Goal: Information Seeking & Learning: Compare options

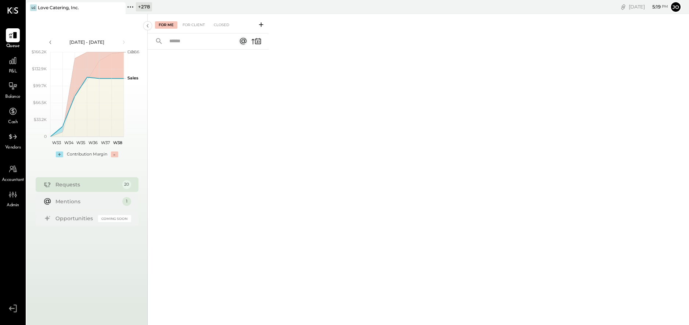
click at [121, 4] on icon at bounding box center [119, 7] width 9 height 9
click at [33, 9] on icon at bounding box center [31, 7] width 10 height 10
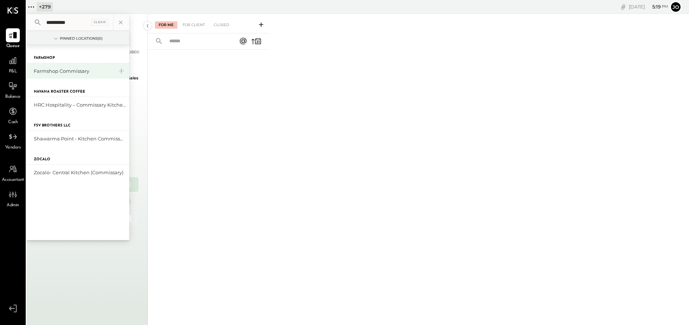
type input "**********"
click at [66, 74] on div "Farmshop Commissary" at bounding box center [73, 71] width 79 height 7
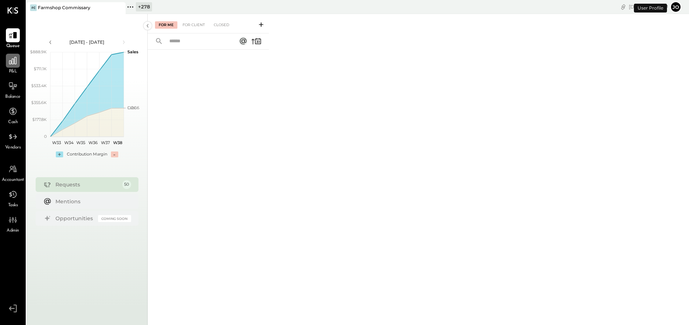
click at [7, 64] on div at bounding box center [13, 61] width 14 height 14
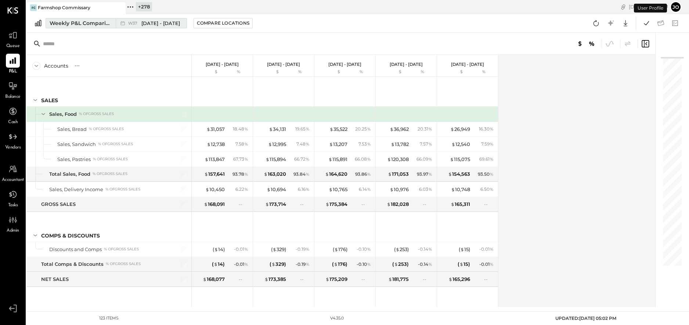
click at [134, 25] on div "W37 Sep 8 - 14, 2025" at bounding box center [154, 23] width 52 height 7
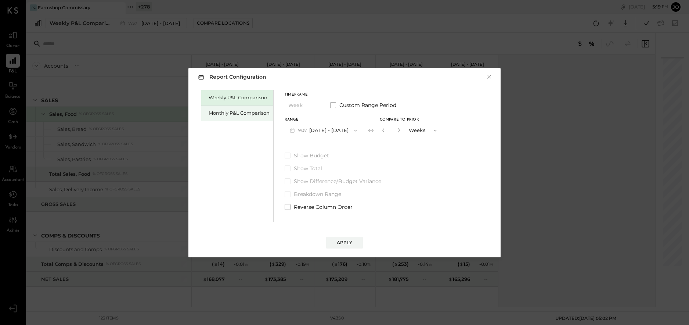
click at [218, 107] on div "Monthly P&L Comparison" at bounding box center [237, 112] width 72 height 15
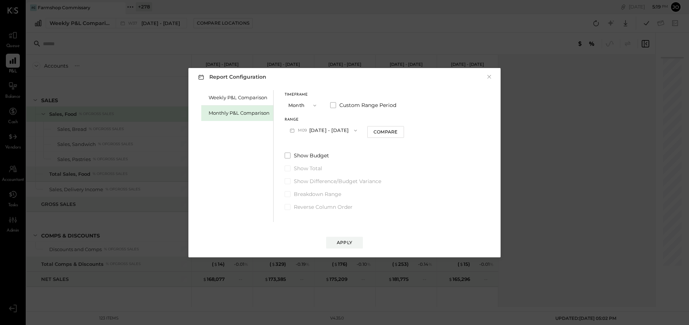
click at [334, 134] on button "M09 [DATE] - [DATE]" at bounding box center [324, 130] width 78 height 14
click at [337, 147] on div "M08 Aug 1 - 31, 2025" at bounding box center [327, 146] width 84 height 15
click at [381, 133] on div "Compare" at bounding box center [386, 132] width 24 height 6
click at [395, 135] on div "*" at bounding box center [391, 130] width 23 height 14
click at [398, 132] on icon "button" at bounding box center [399, 130] width 2 height 4
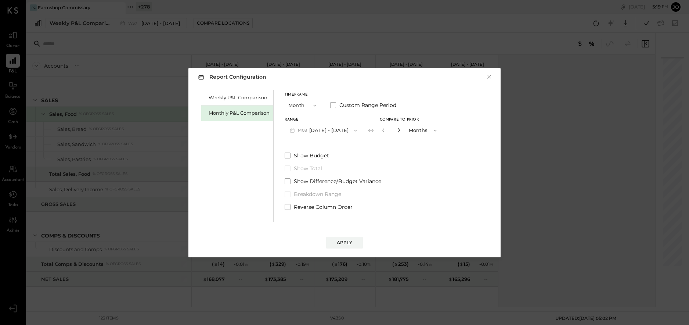
click at [398, 132] on icon "button" at bounding box center [399, 130] width 2 height 4
type input "*"
click at [355, 238] on button "Apply" at bounding box center [344, 243] width 37 height 12
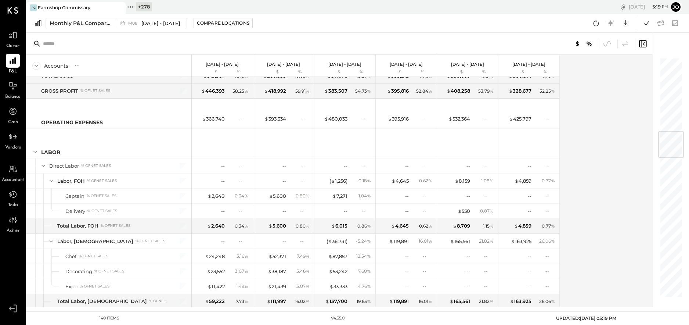
scroll to position [655, 0]
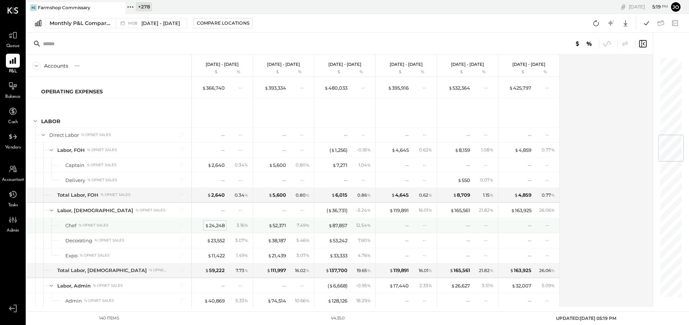
click at [217, 227] on div "$ 24,248" at bounding box center [215, 225] width 20 height 7
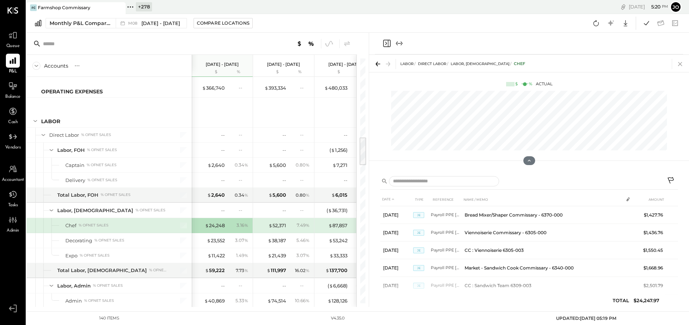
click at [682, 62] on icon at bounding box center [680, 64] width 10 height 10
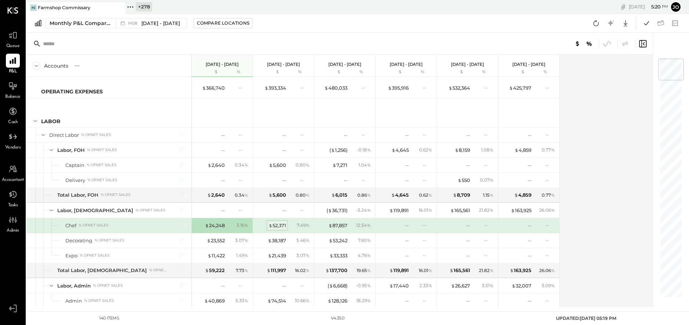
click at [275, 225] on div "$ 52,371" at bounding box center [278, 225] width 18 height 7
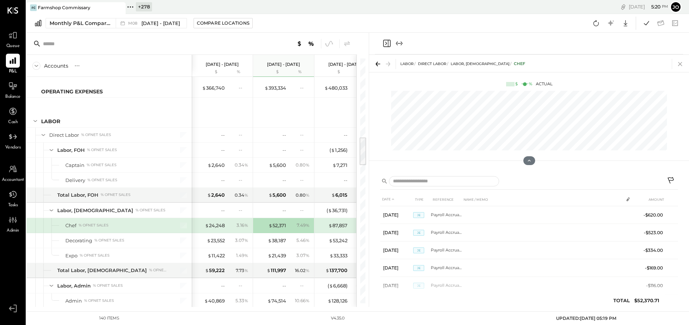
click at [682, 62] on icon at bounding box center [680, 64] width 10 height 10
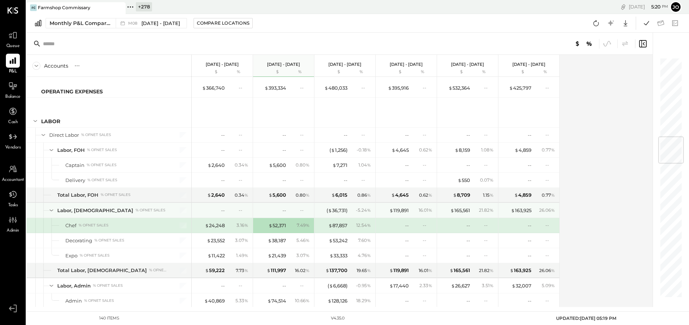
scroll to position [704, 0]
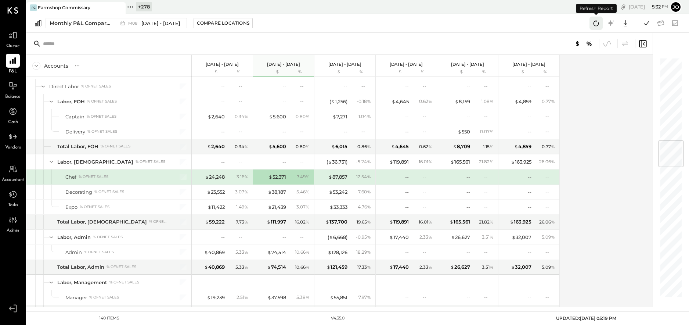
click at [596, 24] on icon at bounding box center [596, 23] width 10 height 10
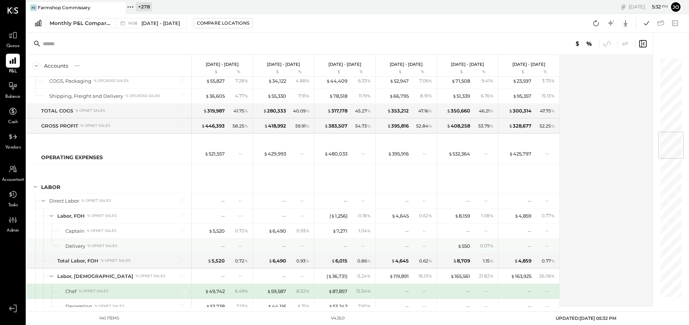
scroll to position [556, 0]
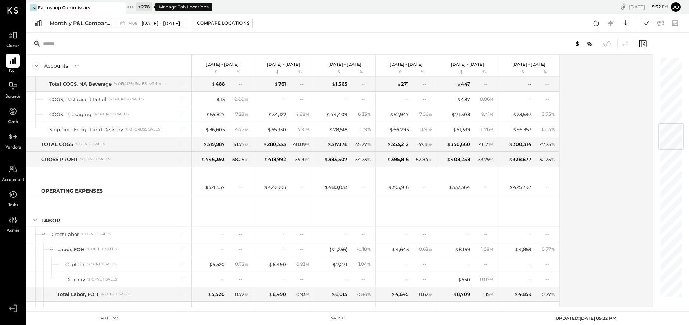
click at [134, 10] on icon at bounding box center [131, 7] width 10 height 10
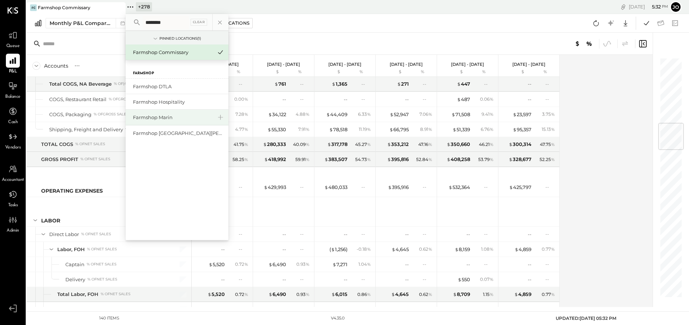
type input "********"
click at [169, 118] on div "Farmshop Marin" at bounding box center [172, 117] width 79 height 7
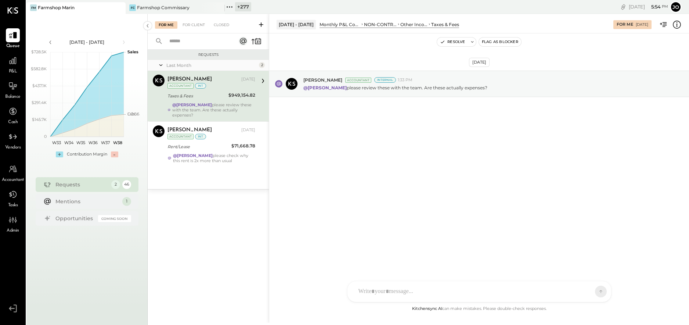
click at [4, 64] on div "P&L" at bounding box center [12, 64] width 21 height 21
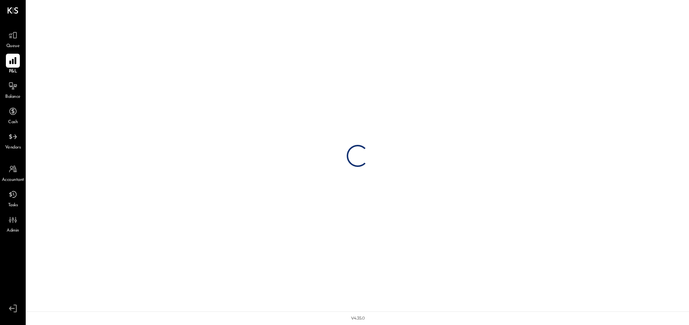
click at [12, 62] on icon at bounding box center [12, 60] width 7 height 7
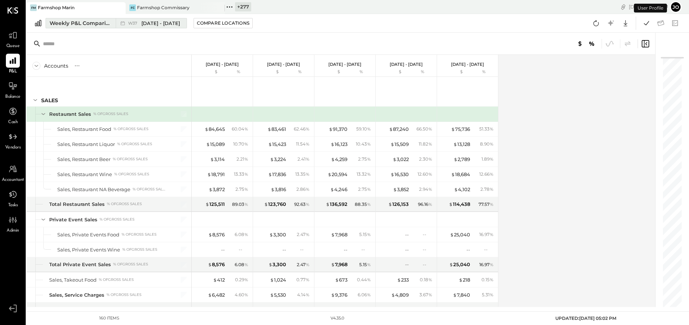
click at [100, 27] on button "Weekly P&L Comparison W37 [DATE] - [DATE]" at bounding box center [116, 23] width 141 height 10
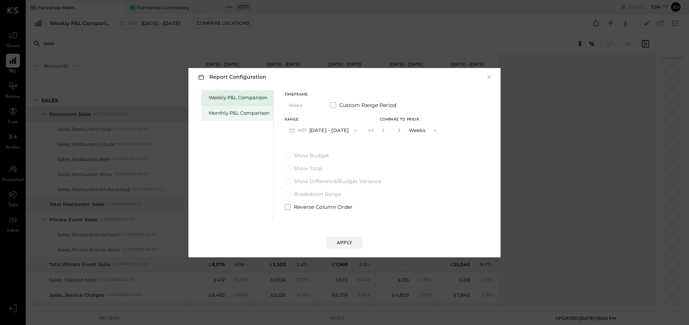
click at [228, 114] on div "Monthly P&L Comparison" at bounding box center [239, 112] width 61 height 7
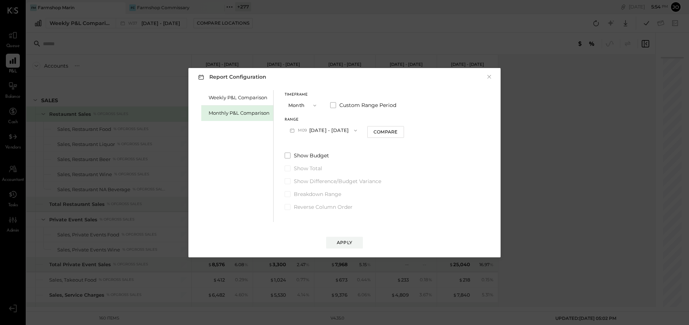
click at [329, 134] on button "M09 [DATE] - [DATE]" at bounding box center [324, 130] width 78 height 14
click at [332, 143] on div "M08 Aug 1 - 31, 2025" at bounding box center [327, 146] width 84 height 15
click at [394, 133] on button "Compare" at bounding box center [385, 132] width 37 height 12
click at [405, 136] on button "Months" at bounding box center [423, 130] width 37 height 14
click at [397, 131] on icon "button" at bounding box center [399, 130] width 4 height 4
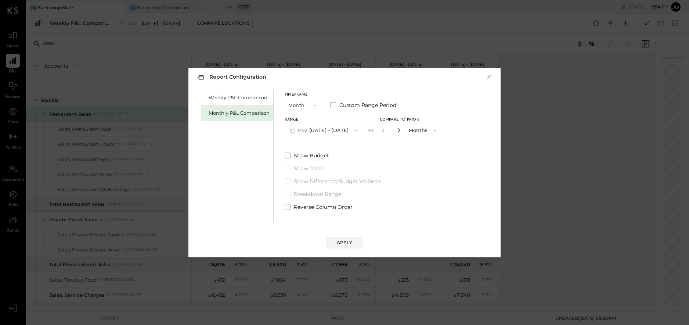
click at [397, 131] on icon "button" at bounding box center [399, 130] width 4 height 4
type input "*"
click at [348, 247] on button "Apply" at bounding box center [344, 243] width 37 height 12
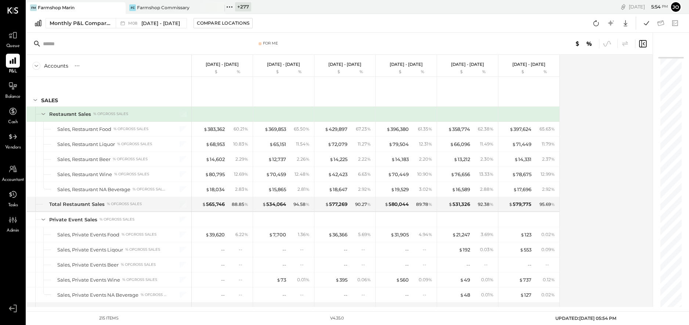
scroll to position [60, 0]
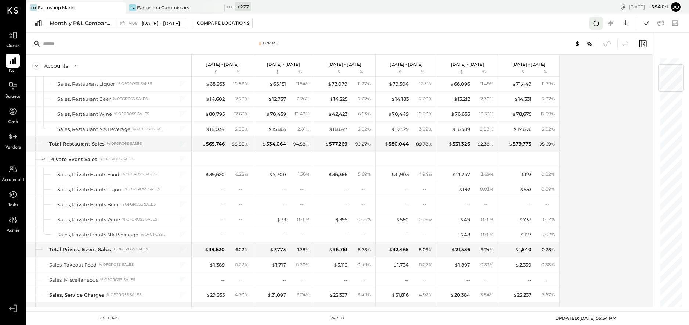
click at [597, 24] on icon at bounding box center [596, 23] width 10 height 10
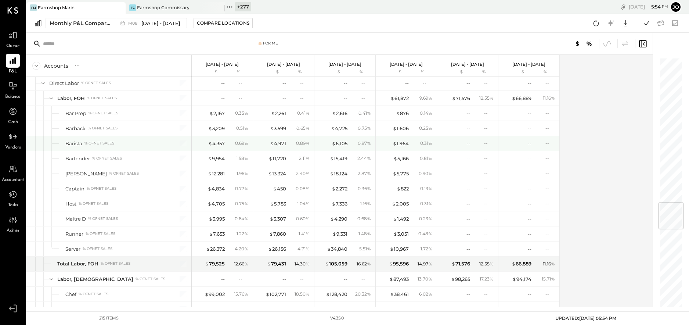
scroll to position [1203, 0]
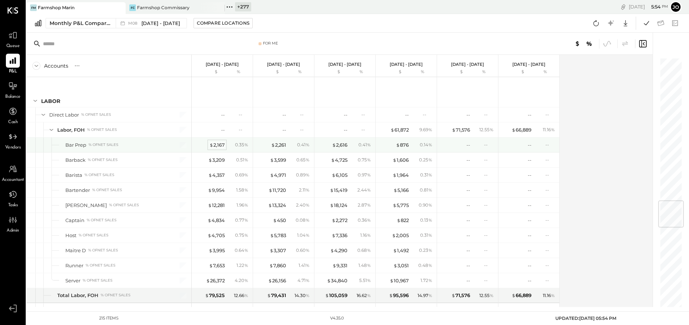
click at [217, 143] on div "$ 2,167" at bounding box center [216, 144] width 15 height 7
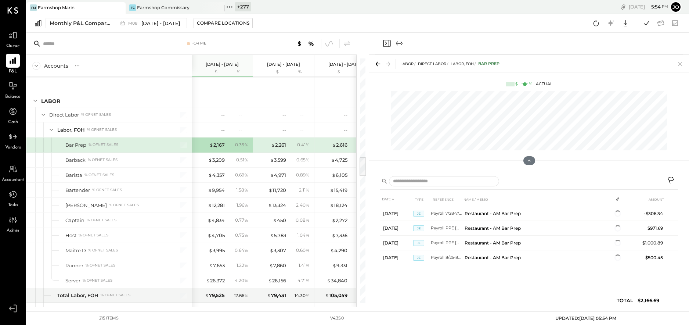
click at [676, 61] on icon at bounding box center [680, 64] width 10 height 10
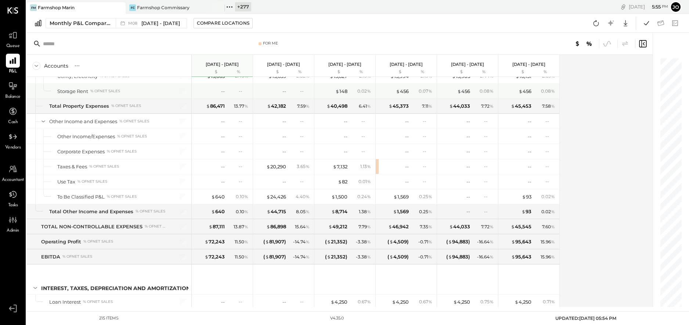
scroll to position [2569, 0]
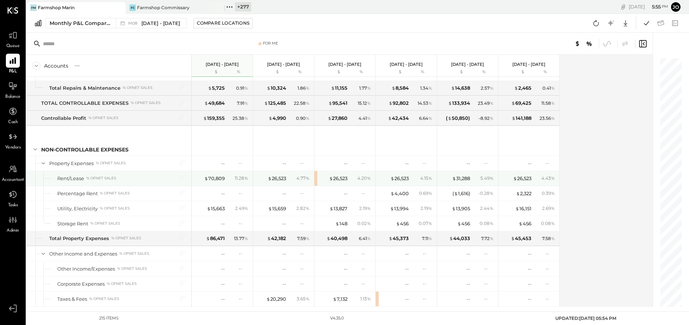
click at [227, 180] on div "11.28 %" at bounding box center [239, 178] width 24 height 7
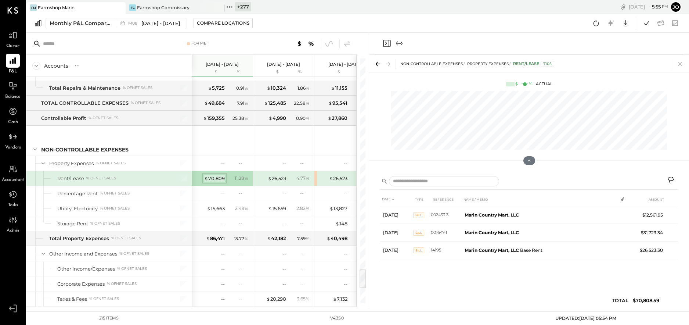
click at [217, 177] on div "$ 70,809" at bounding box center [214, 178] width 21 height 7
click at [676, 58] on div "NON-CONTROLLABLE EXPENSES Property Expenses Rent/Lease 7105" at bounding box center [529, 63] width 320 height 17
click at [681, 62] on icon at bounding box center [680, 64] width 4 height 4
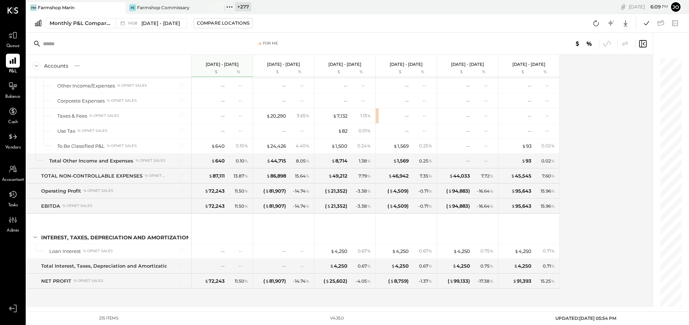
scroll to position [2693, 0]
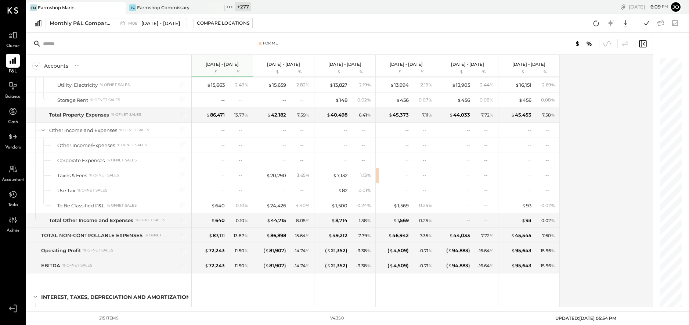
click at [234, 7] on icon at bounding box center [230, 7] width 10 height 10
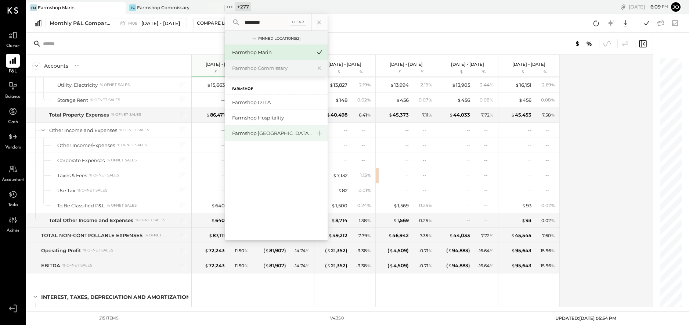
type input "********"
click at [266, 135] on div "Farmshop [GEOGRAPHIC_DATA][PERSON_NAME]" at bounding box center [271, 133] width 79 height 7
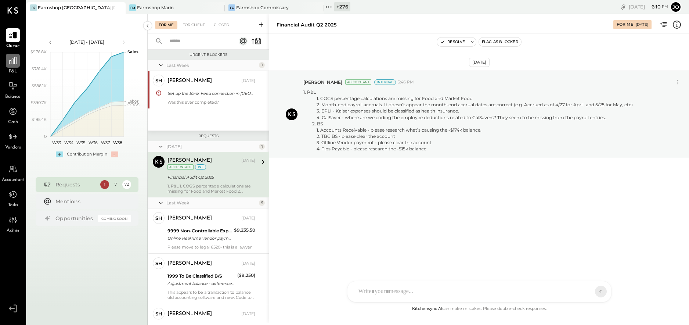
click at [17, 66] on div at bounding box center [13, 61] width 14 height 14
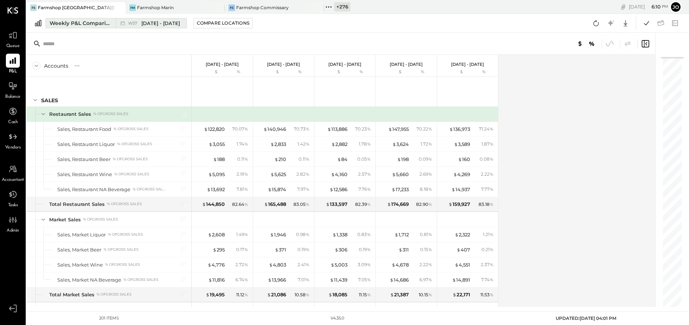
click at [112, 26] on button "Weekly P&L Comparison W37 [DATE] - [DATE]" at bounding box center [116, 23] width 141 height 10
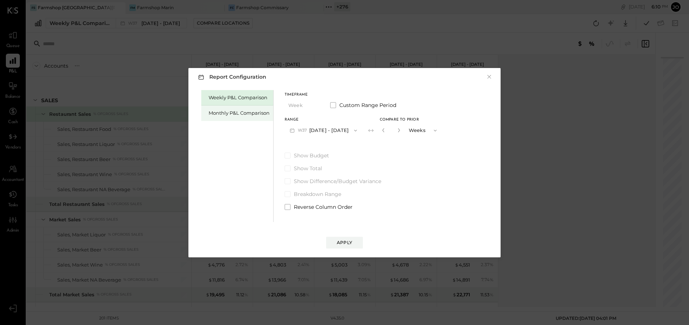
click at [227, 110] on div "Monthly P&L Comparison" at bounding box center [239, 112] width 61 height 7
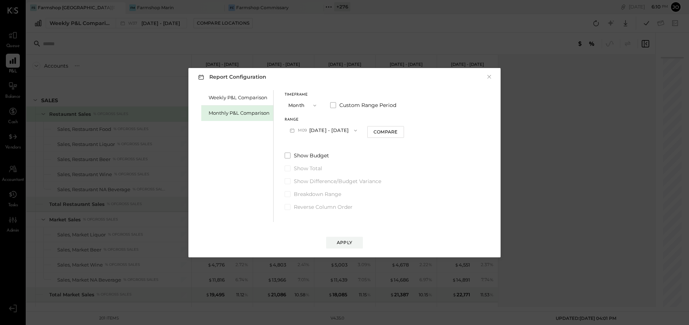
click at [310, 129] on button "M09 [DATE] - [DATE]" at bounding box center [324, 130] width 78 height 14
click at [324, 145] on span "[DATE] - [DATE]" at bounding box center [320, 146] width 35 height 6
click at [380, 133] on div "Compare" at bounding box center [386, 132] width 24 height 6
click at [396, 132] on button "button" at bounding box center [399, 130] width 6 height 8
click at [397, 132] on icon "button" at bounding box center [399, 130] width 4 height 4
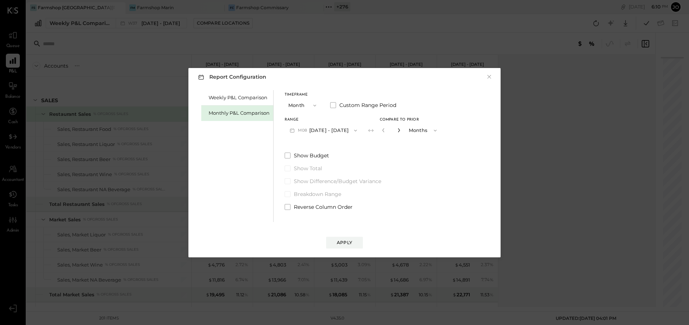
click at [397, 132] on icon "button" at bounding box center [399, 130] width 4 height 4
type input "*"
click at [351, 239] on div "Apply" at bounding box center [344, 242] width 15 height 6
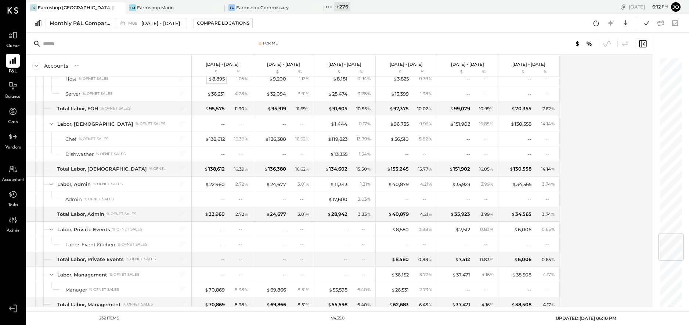
scroll to position [1472, 0]
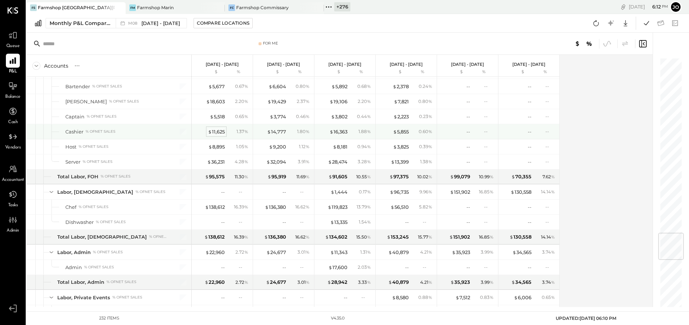
click at [219, 130] on div "$ 11,625" at bounding box center [216, 131] width 17 height 7
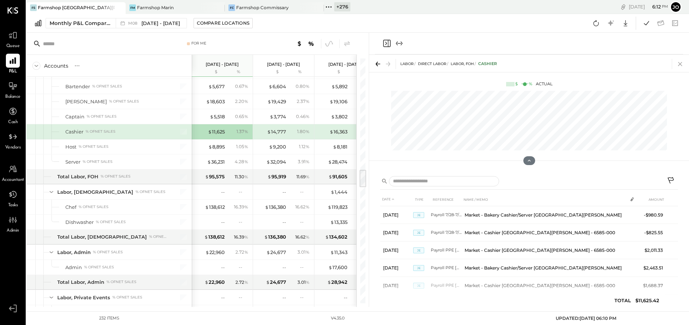
click at [678, 63] on icon at bounding box center [680, 64] width 10 height 10
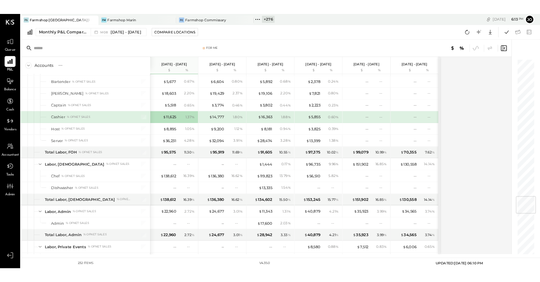
scroll to position [1472, 0]
